Goal: Navigation & Orientation: Understand site structure

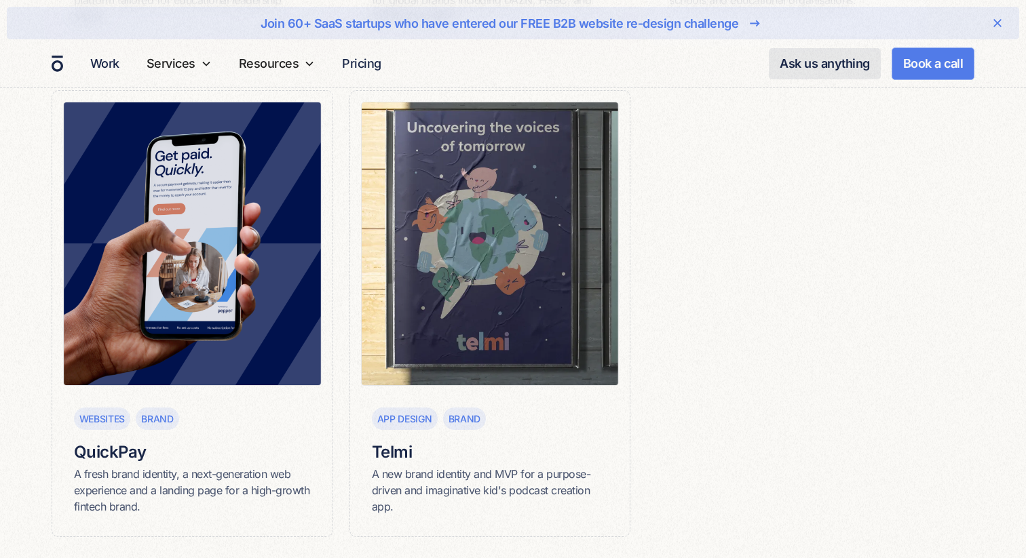
scroll to position [1747, 0]
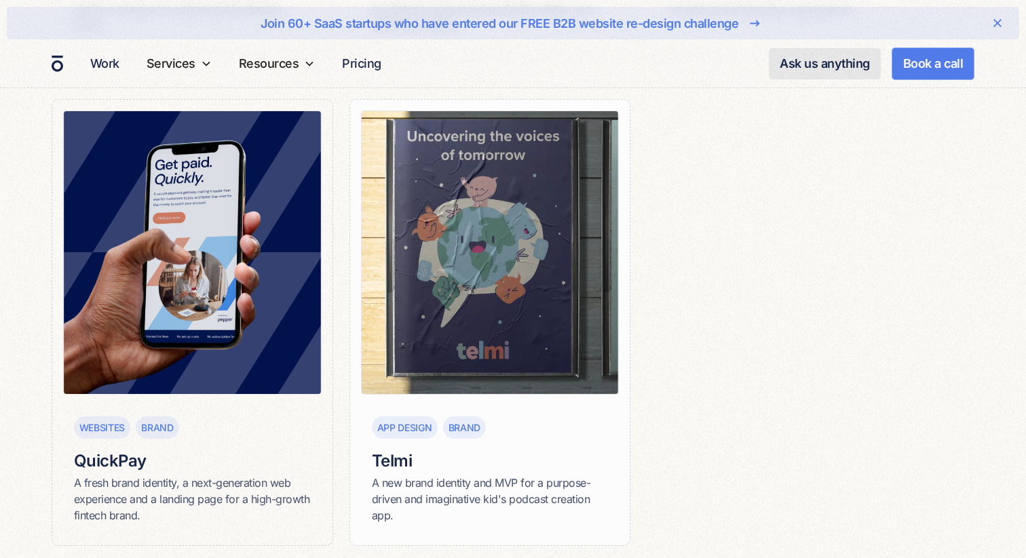
click at [542, 339] on img at bounding box center [490, 253] width 258 height 284
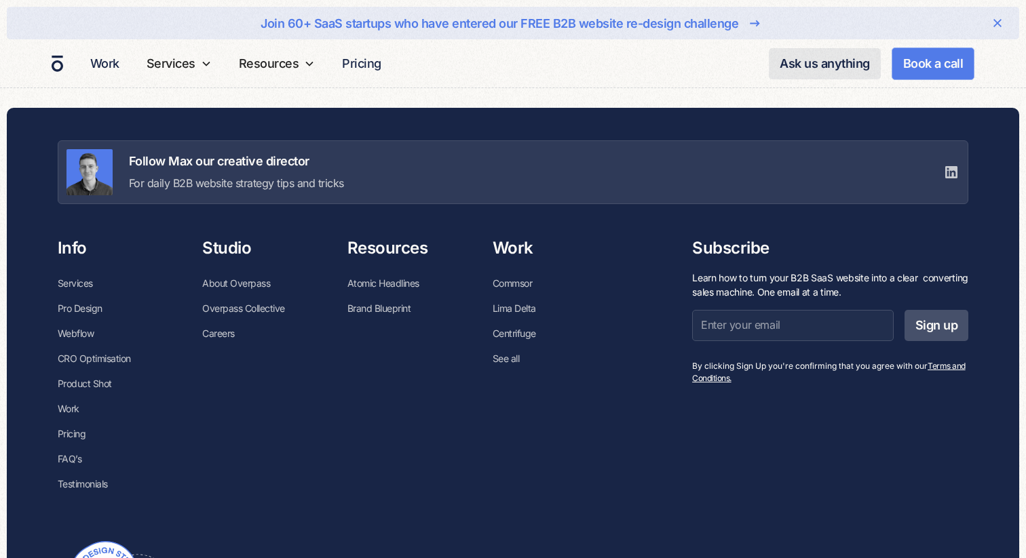
scroll to position [7047, 0]
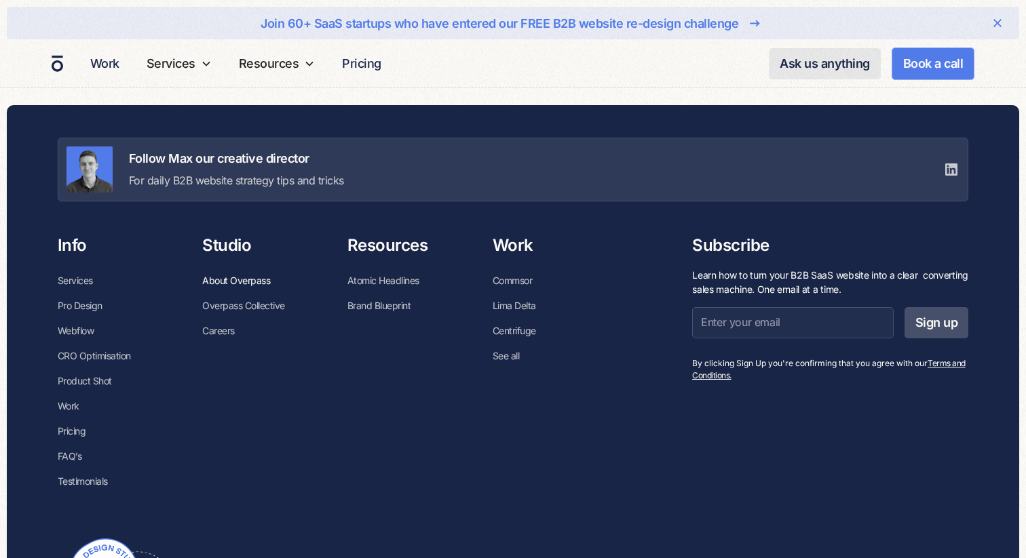
click at [250, 281] on link "About Overpass" at bounding box center [236, 280] width 68 height 25
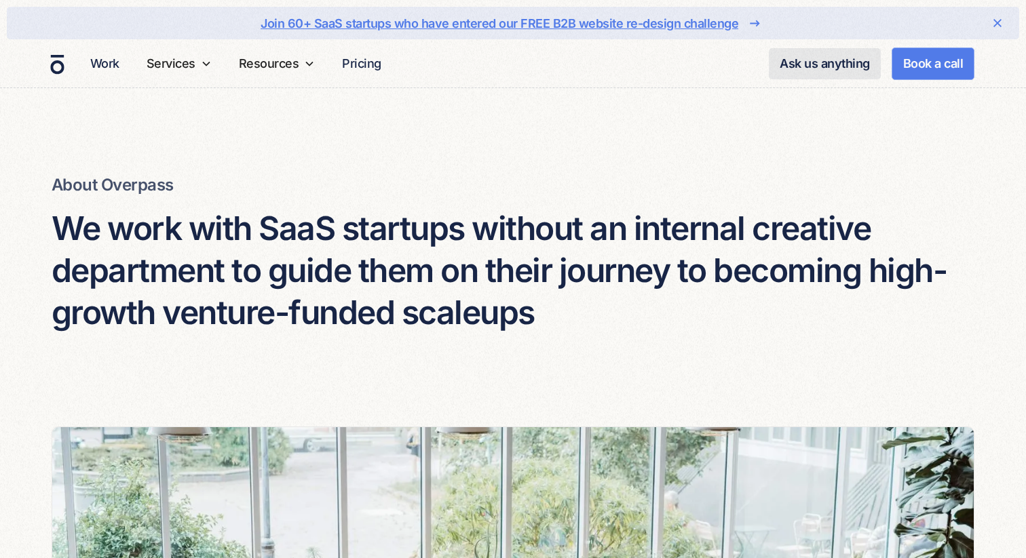
click at [60, 64] on img "home" at bounding box center [57, 64] width 14 height 20
